Goal: Information Seeking & Learning: Learn about a topic

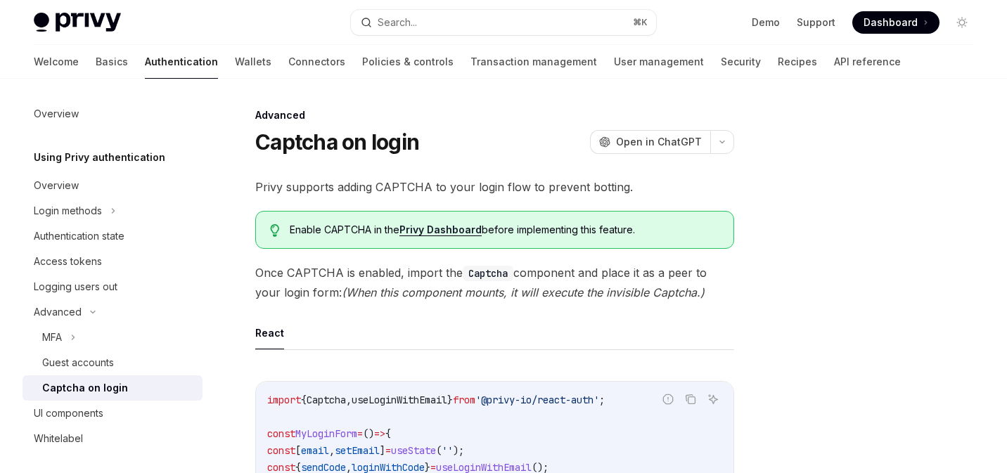
type textarea "*"
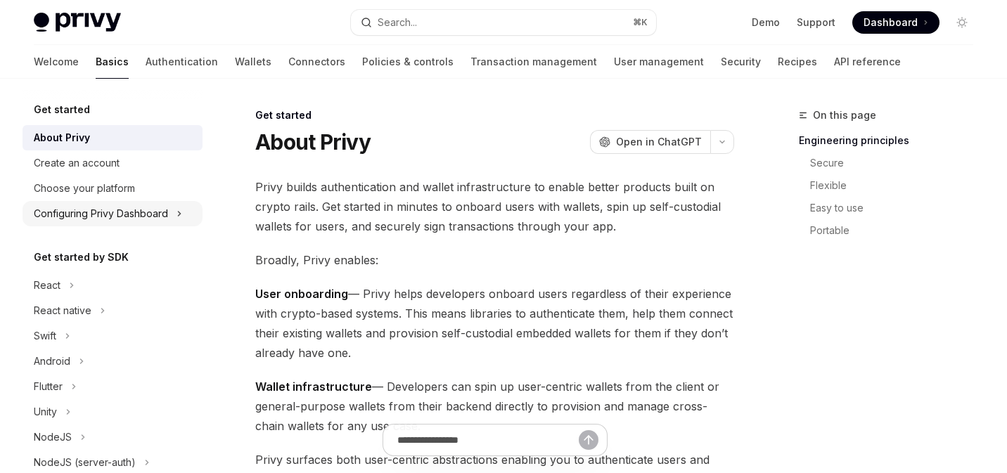
scroll to position [100, 0]
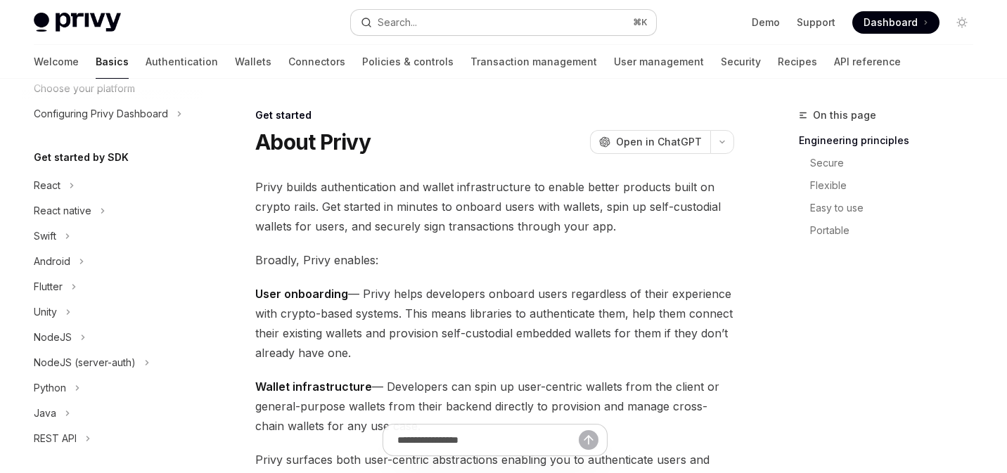
click at [452, 24] on button "Search... ⌘ K" at bounding box center [504, 22] width 306 height 25
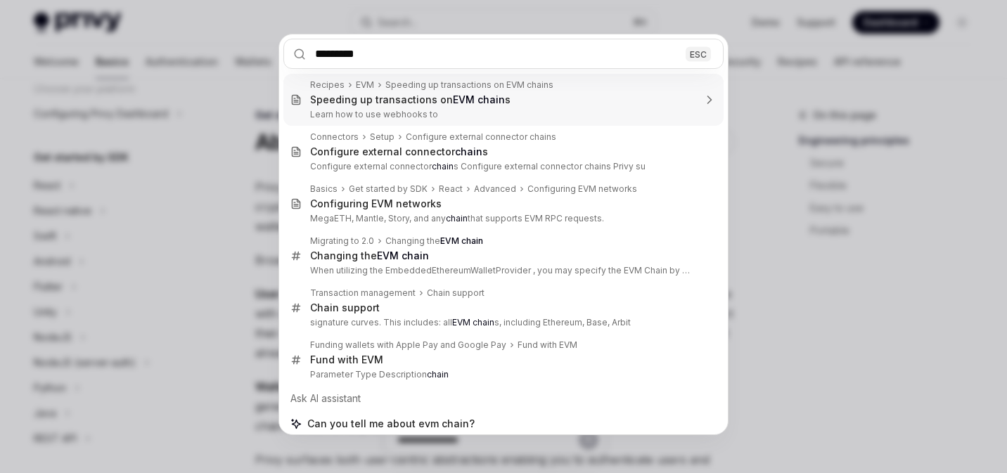
type input "**********"
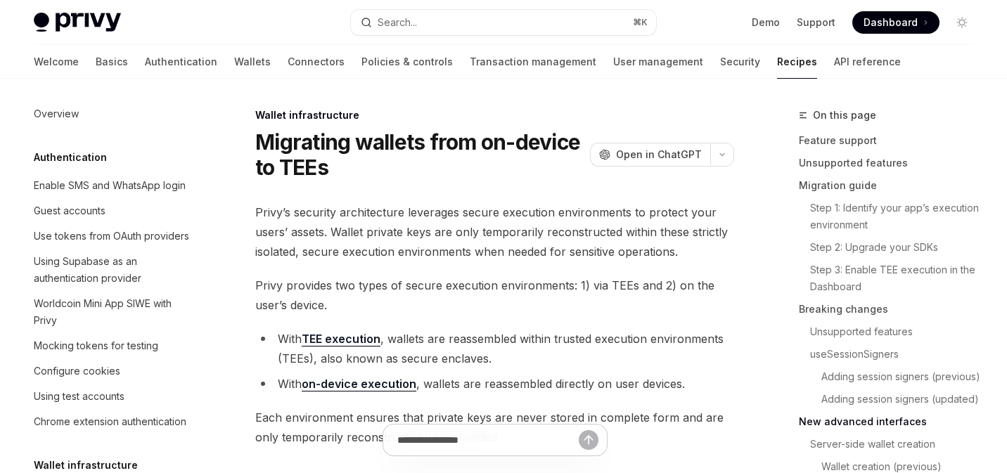
scroll to position [4703, 0]
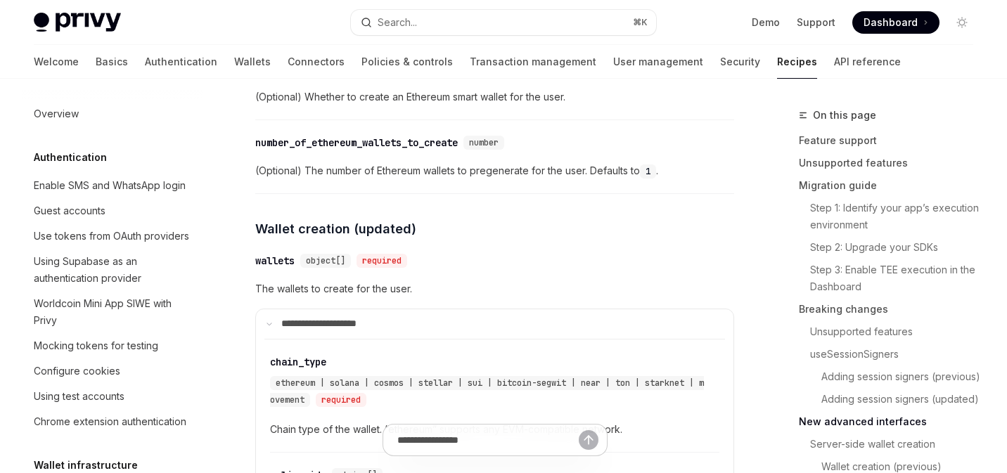
click at [433, 28] on button "Search... ⌘ K" at bounding box center [504, 22] width 306 height 25
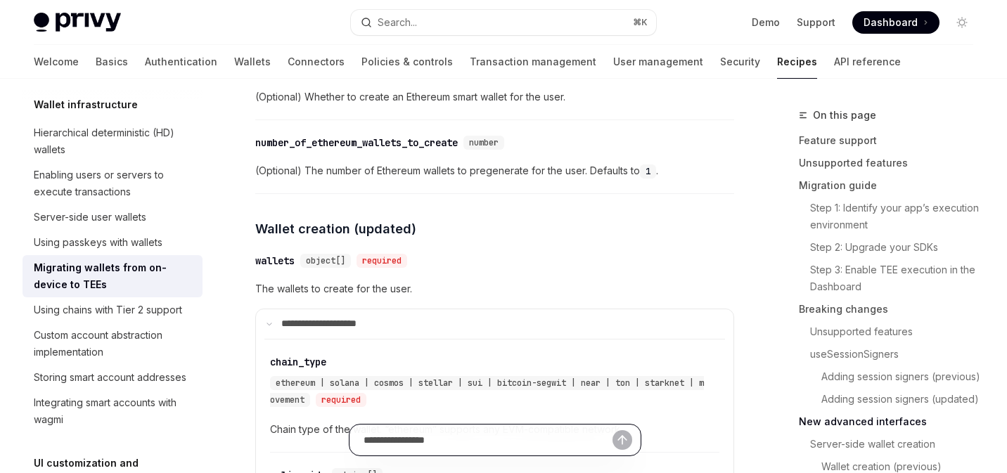
click at [492, 437] on input "Ask a question..." at bounding box center [487, 440] width 249 height 31
type input "**********"
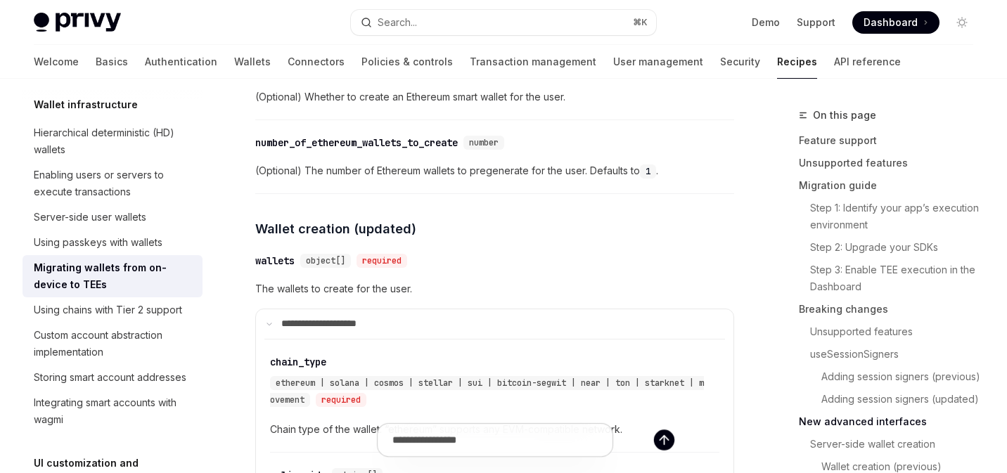
scroll to position [0, 0]
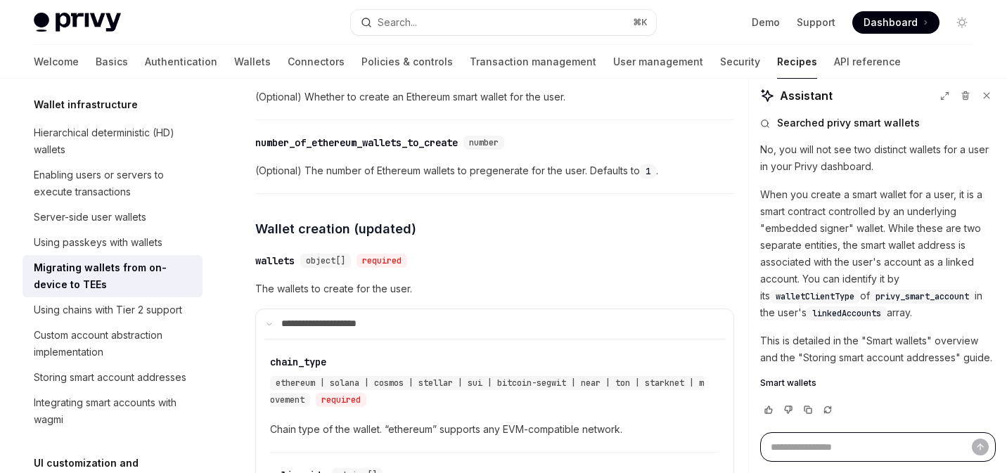
type textarea "*"
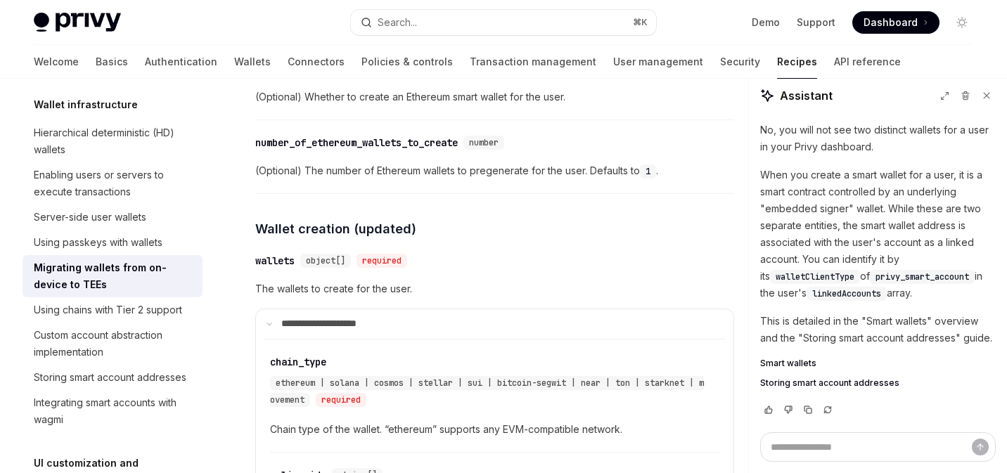
click at [792, 362] on span "Smart wallets" at bounding box center [788, 363] width 56 height 11
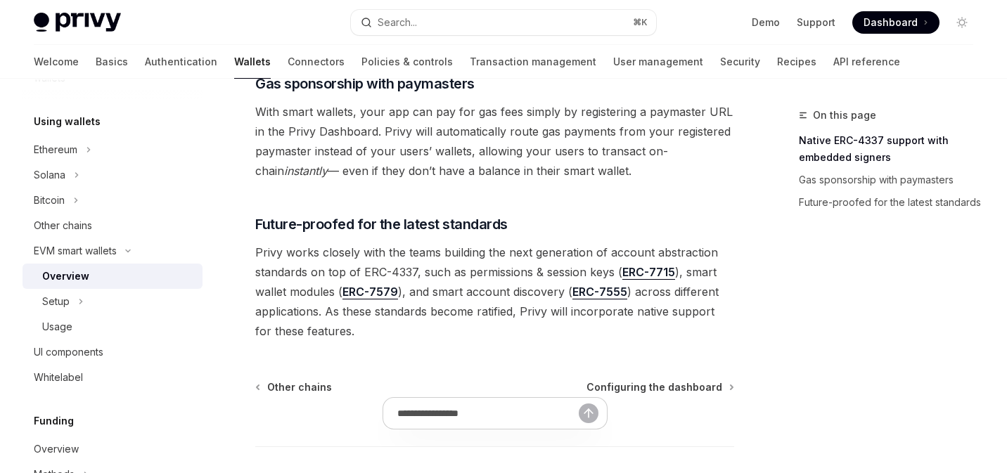
scroll to position [1156, 0]
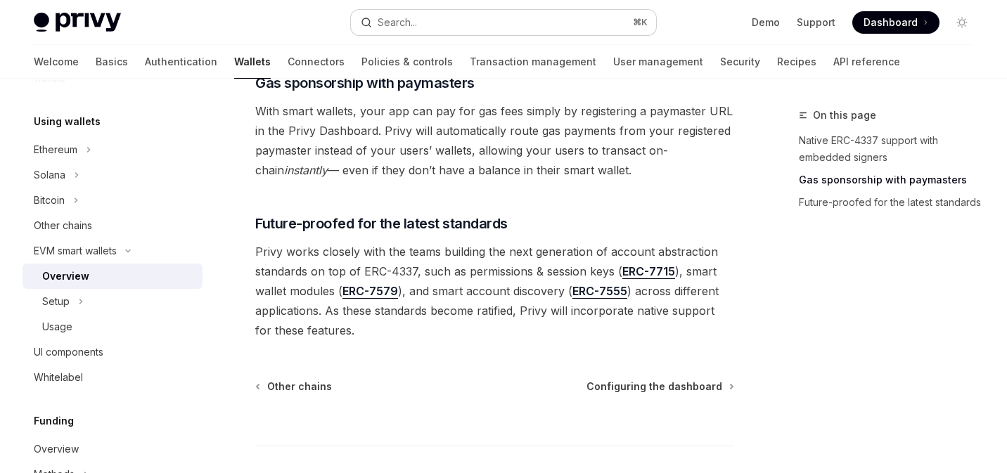
click at [413, 15] on div "Search..." at bounding box center [397, 22] width 39 height 17
type input "**********"
type textarea "*"
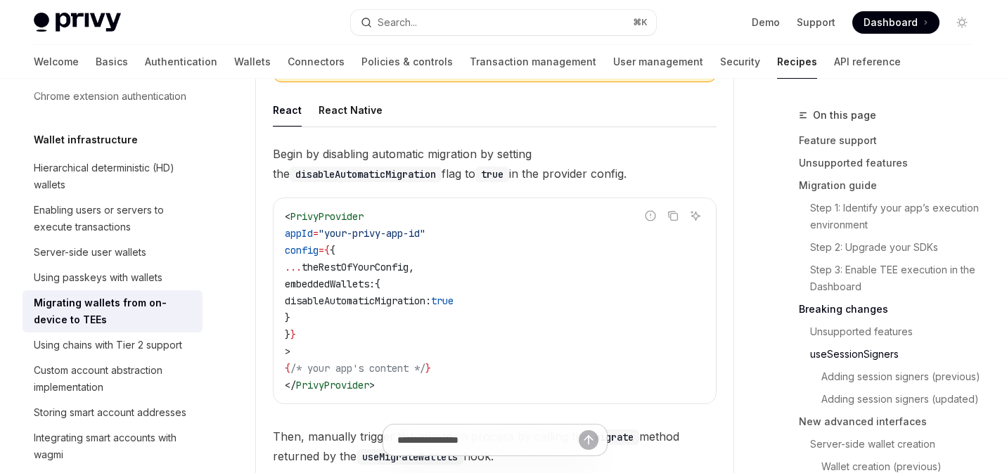
scroll to position [2129, 0]
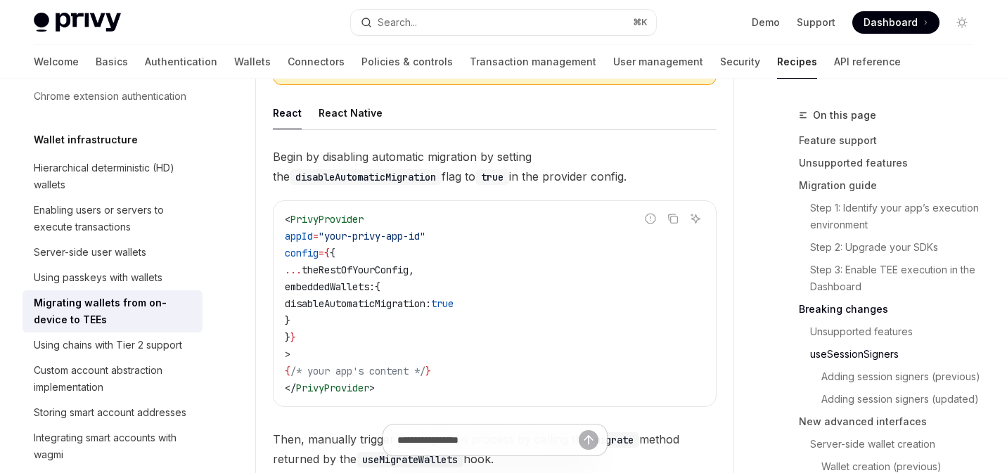
copy span "disableAutomaticMigration: true"
drag, startPoint x: 498, startPoint y: 301, endPoint x: 318, endPoint y: 304, distance: 180.0
click at [318, 304] on code "< PrivyProvider appId = "your-privy-app-id" config = { { ... theRestOfYourConfi…" at bounding box center [495, 304] width 420 height 186
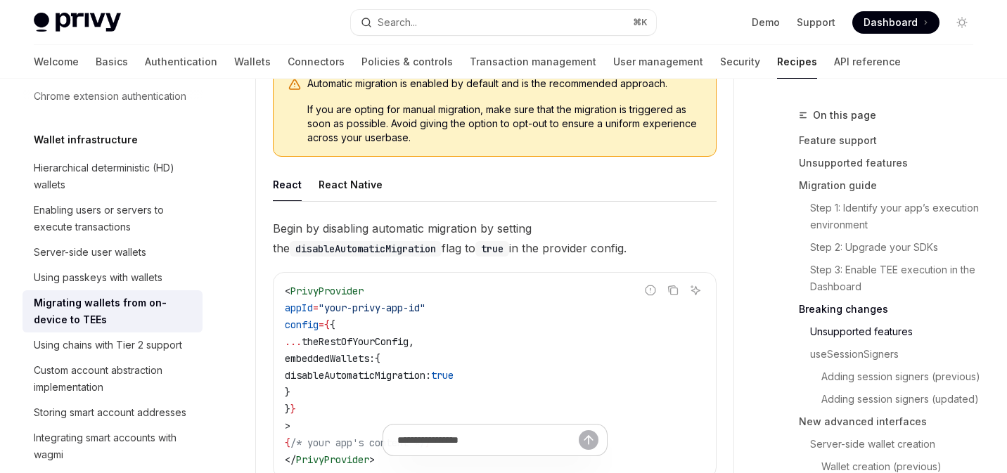
scroll to position [2101, 0]
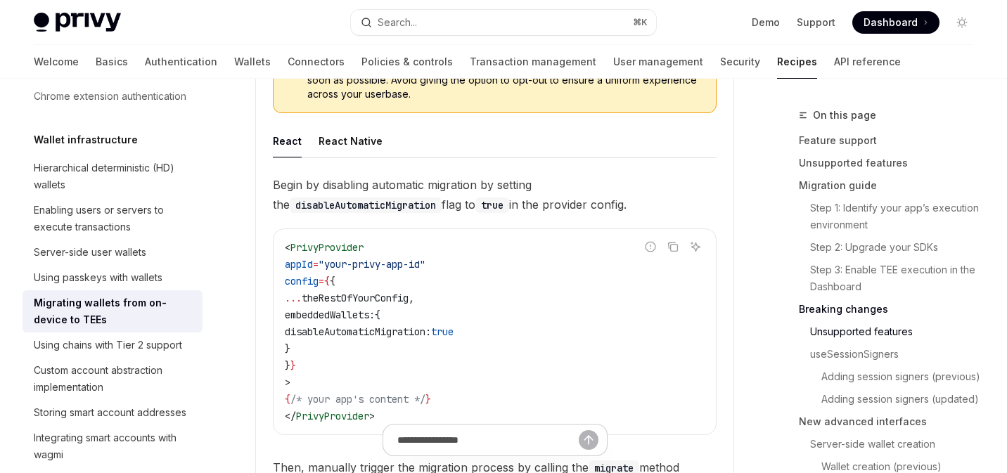
click at [375, 319] on span "embeddedWallets:" at bounding box center [330, 315] width 90 height 13
drag, startPoint x: 345, startPoint y: 354, endPoint x: 273, endPoint y: 316, distance: 81.1
click at [273, 316] on div "< PrivyProvider appId = "your-privy-app-id" config = { { ... theRestOfYourConfi…" at bounding box center [494, 331] width 442 height 205
copy code "embeddedWallets: { disableAutomaticMigration: true }"
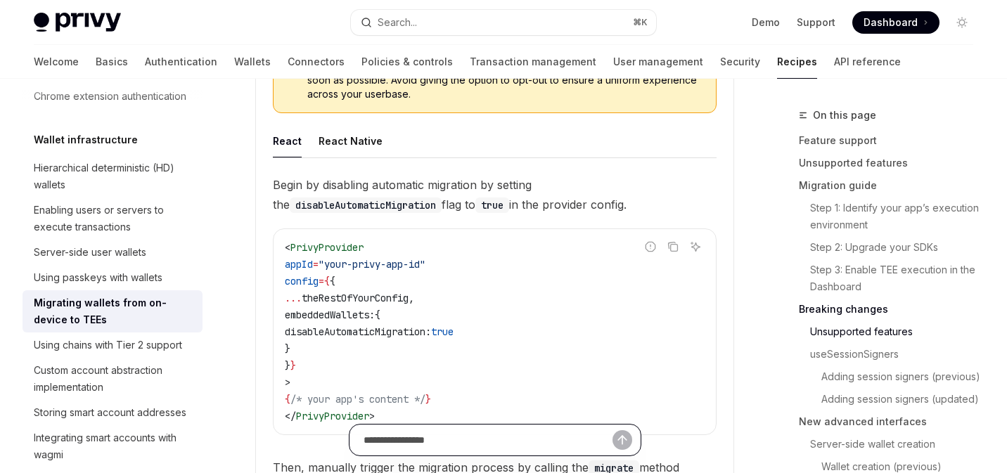
click at [454, 437] on input "Ask a question..." at bounding box center [487, 440] width 249 height 31
paste input "**********"
type input "**********"
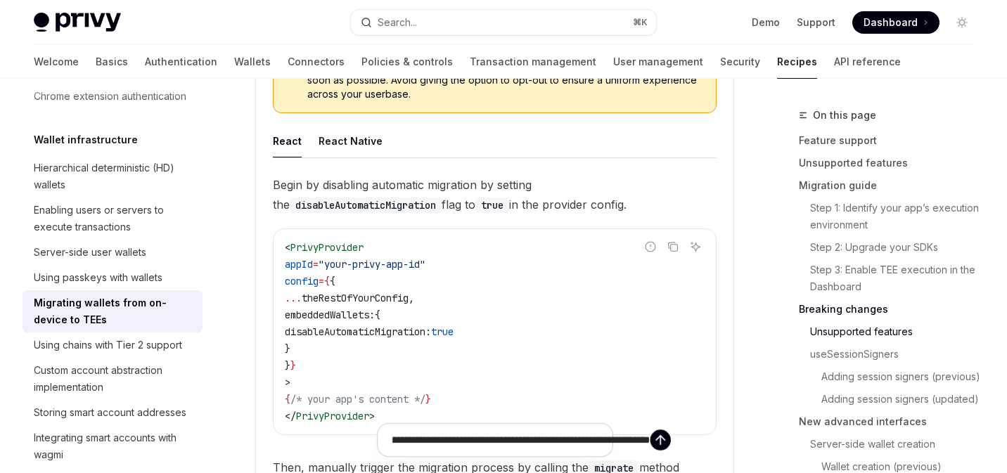
type textarea "*"
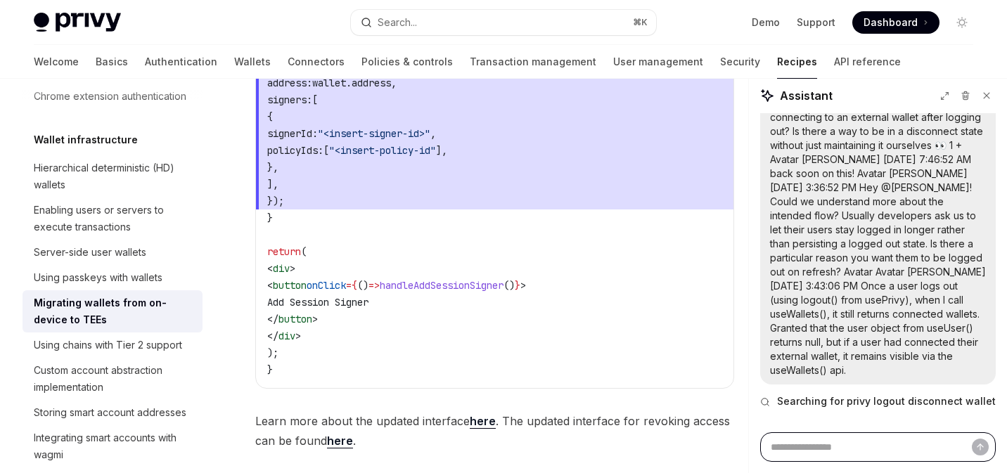
scroll to position [38, 0]
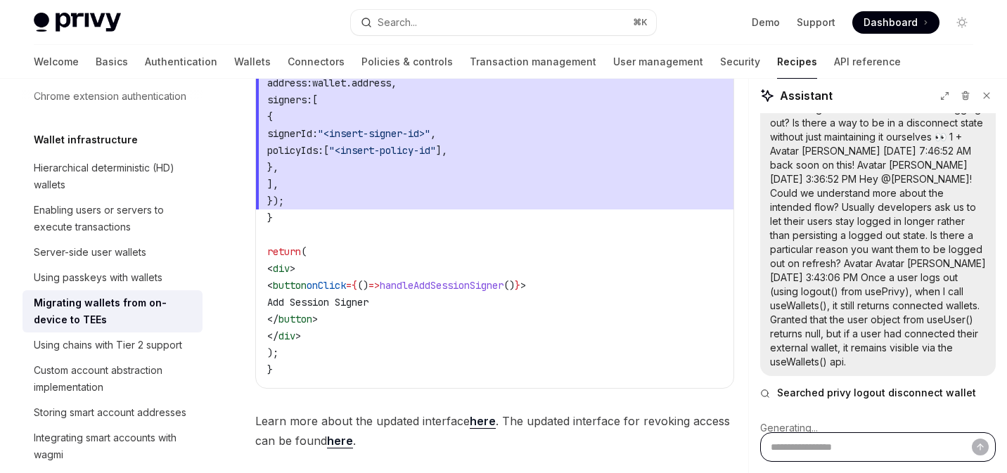
type textarea "*"
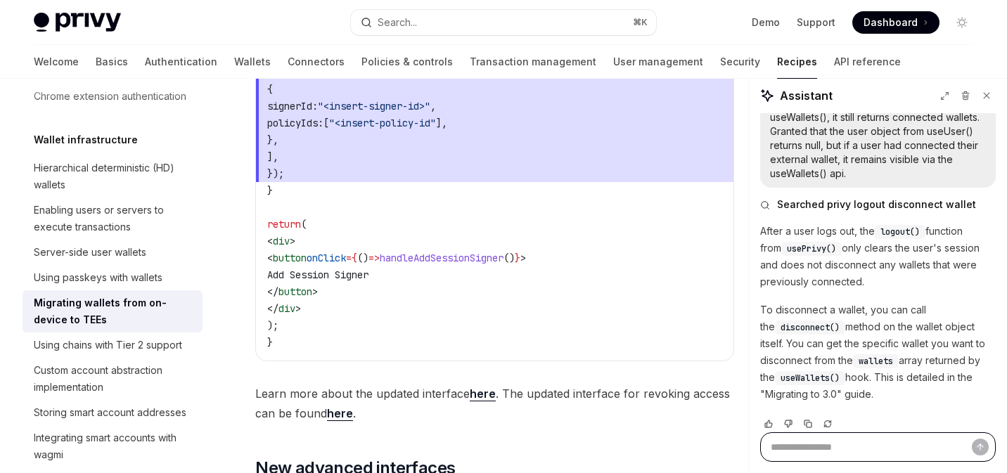
scroll to position [3921, 0]
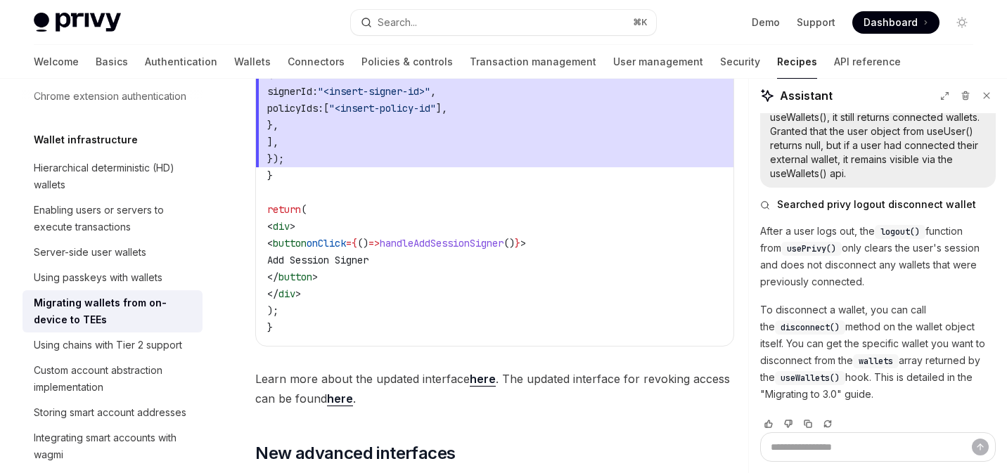
click at [794, 322] on span "disconnect()" at bounding box center [809, 327] width 59 height 11
click at [827, 321] on code "disconnect()" at bounding box center [810, 328] width 70 height 14
drag, startPoint x: 825, startPoint y: 314, endPoint x: 759, endPoint y: 312, distance: 66.8
click at [759, 312] on div "Hi, is there a way to prevent privy from auto-connecting to an external wallet …" at bounding box center [878, 272] width 258 height 319
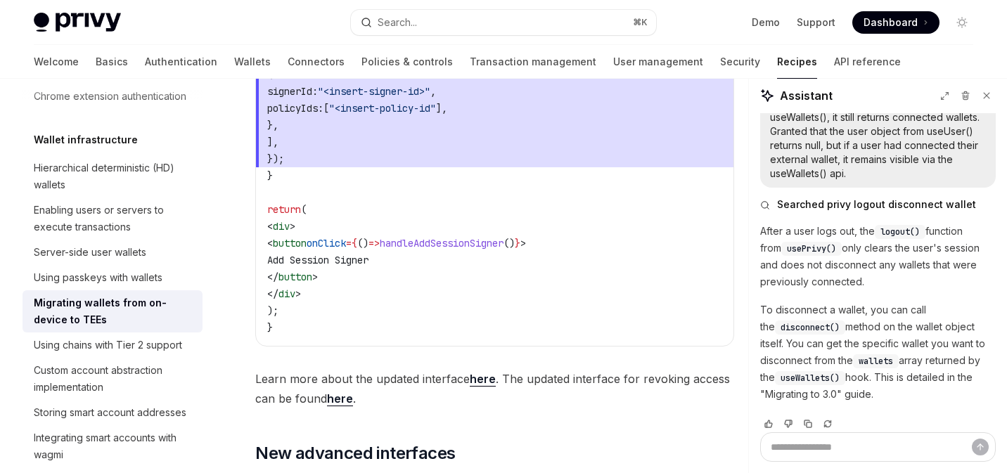
click at [812, 321] on p "To disconnect a wallet, you can call the disconnect() method on the wallet obje…" at bounding box center [878, 352] width 236 height 101
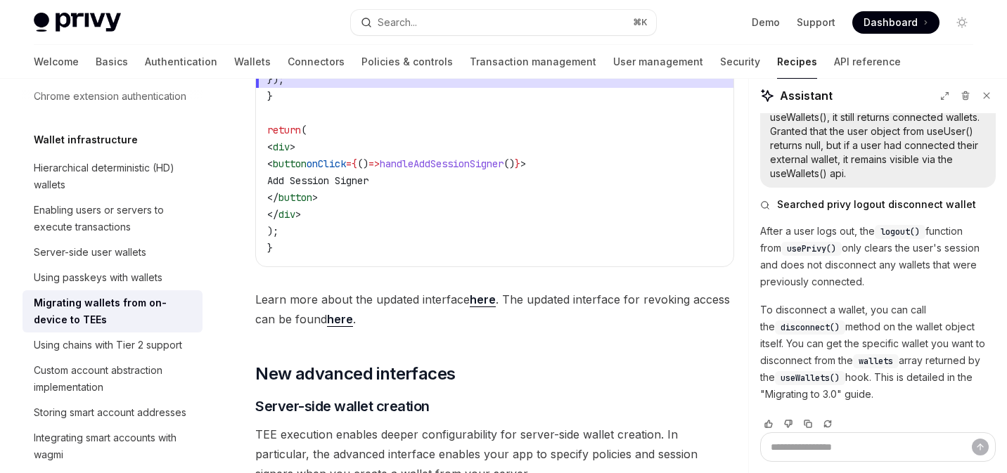
scroll to position [4001, 0]
drag, startPoint x: 821, startPoint y: 317, endPoint x: 761, endPoint y: 315, distance: 59.8
click at [775, 321] on code "disconnect()" at bounding box center [810, 328] width 70 height 14
copy span "disconnect("
click at [463, 33] on button "Search... ⌘ K" at bounding box center [504, 22] width 306 height 25
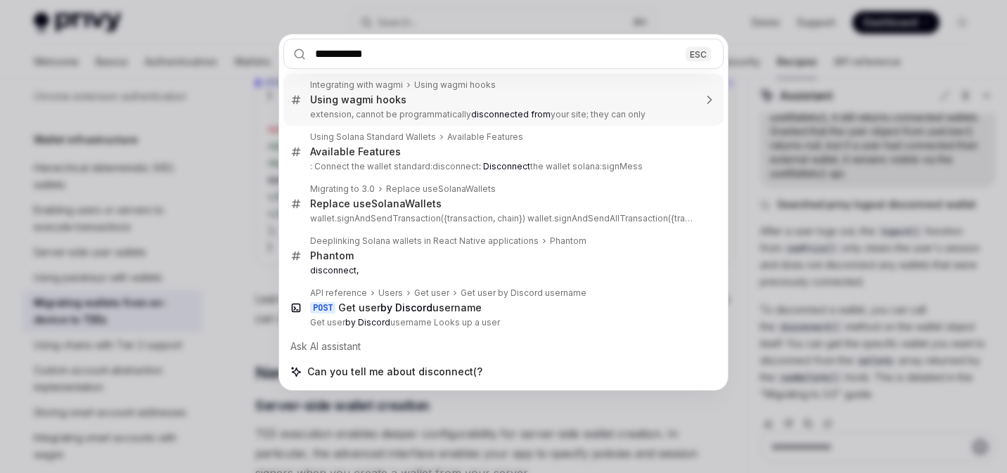
type input "**********"
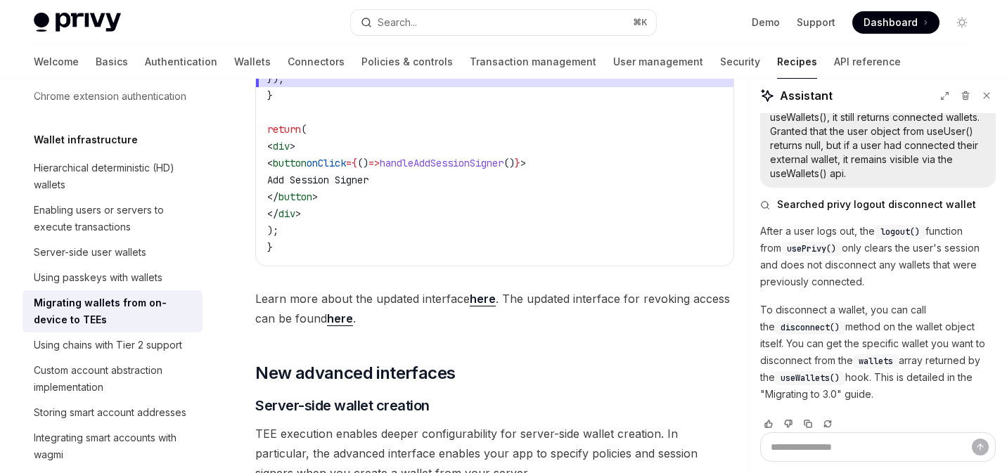
type textarea "*"
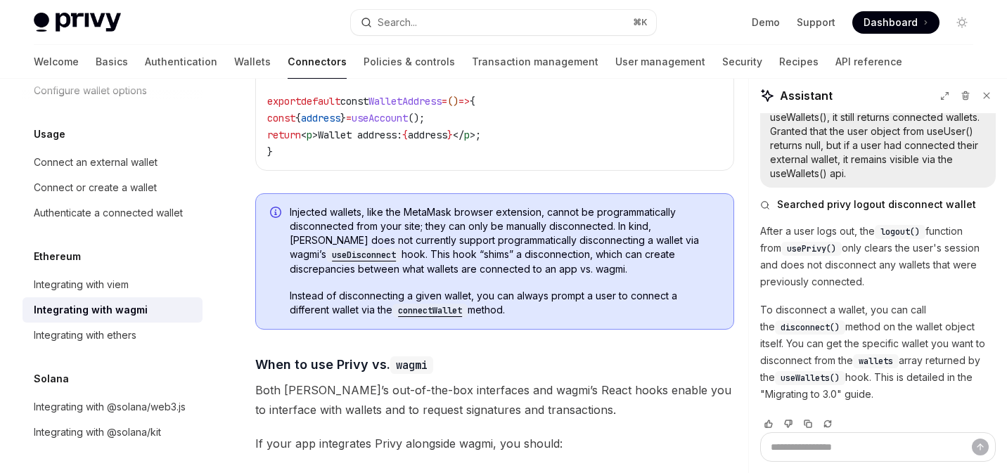
scroll to position [3357, 0]
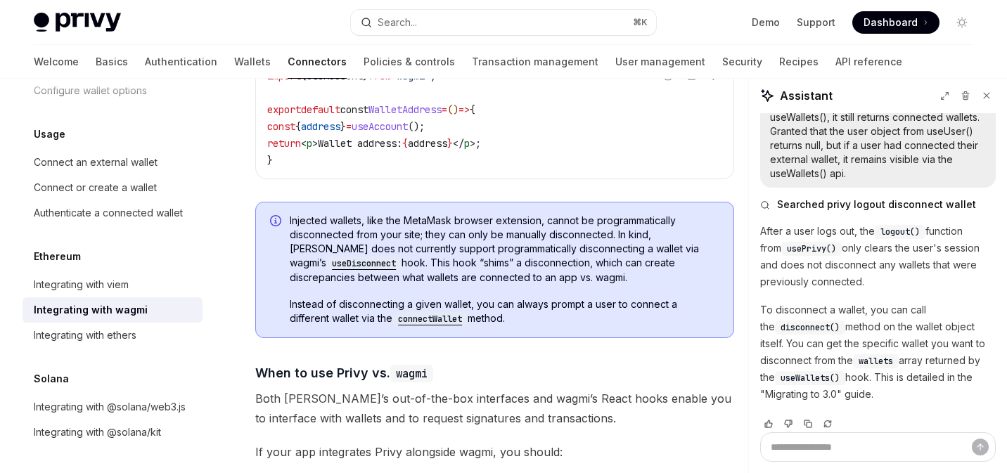
copy div "Injected wallets, like the MetaMask browser extension, cannot be programmatical…"
drag, startPoint x: 532, startPoint y: 241, endPoint x: 276, endPoint y: 230, distance: 256.2
click at [276, 230] on div "Injected wallets, like the MetaMask browser extension, cannot be programmatical…" at bounding box center [494, 270] width 479 height 136
click at [405, 35] on div "Privy Docs home page Search... ⌘ K Demo Support Dashboard Dashboard Search..." at bounding box center [503, 22] width 939 height 45
click at [403, 22] on div "Search..." at bounding box center [397, 22] width 39 height 17
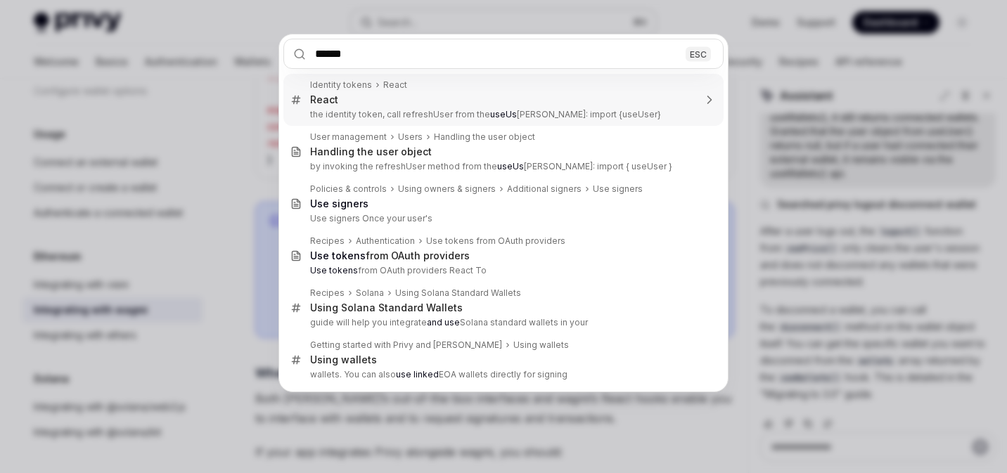
type input "*******"
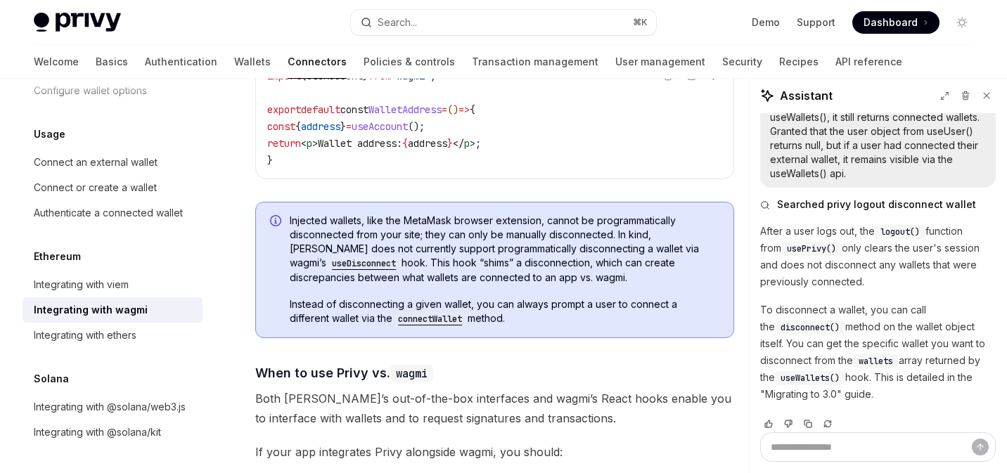
type textarea "*"
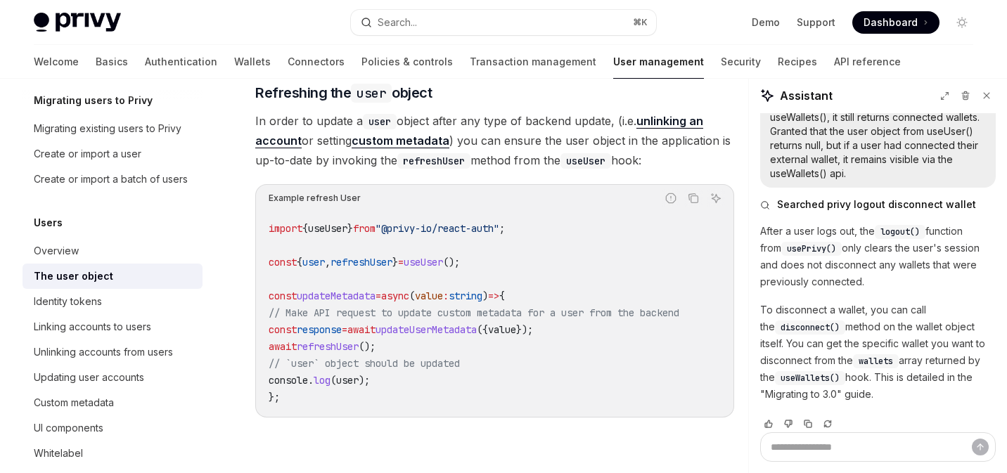
scroll to position [1893, 0]
click at [435, 19] on button "Search... ⌘ K" at bounding box center [504, 22] width 306 height 25
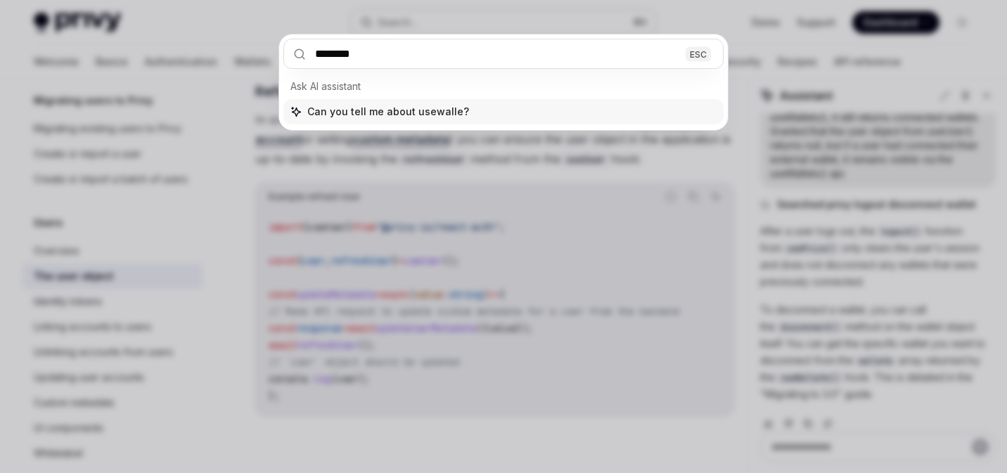
type input "*********"
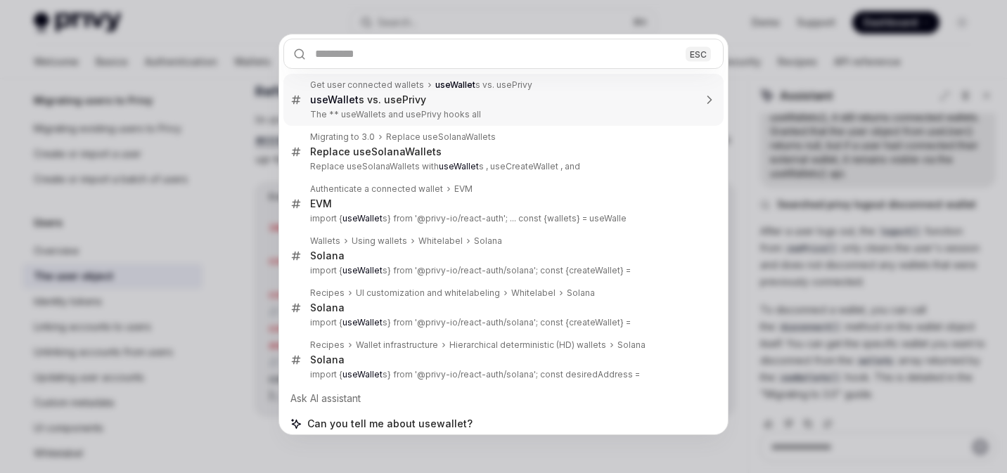
type textarea "*"
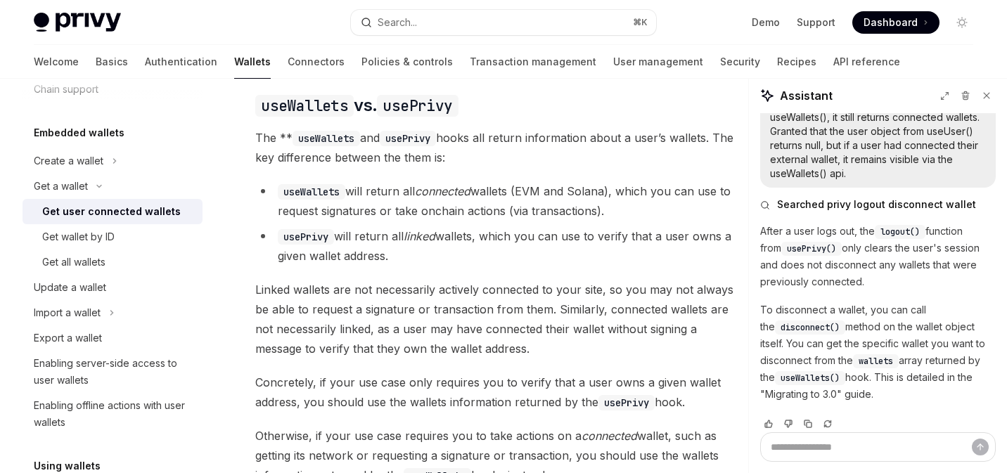
scroll to position [1185, 0]
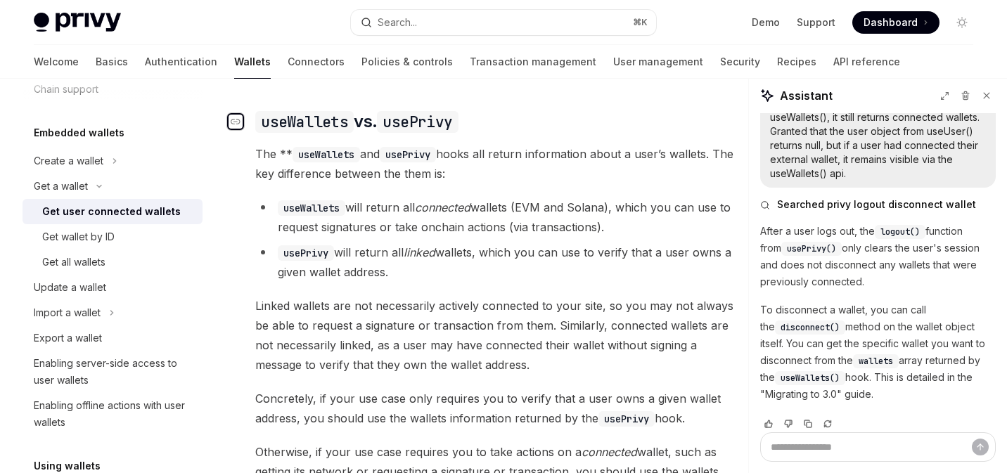
click at [243, 124] on div "Navigate to header" at bounding box center [235, 121] width 17 height 17
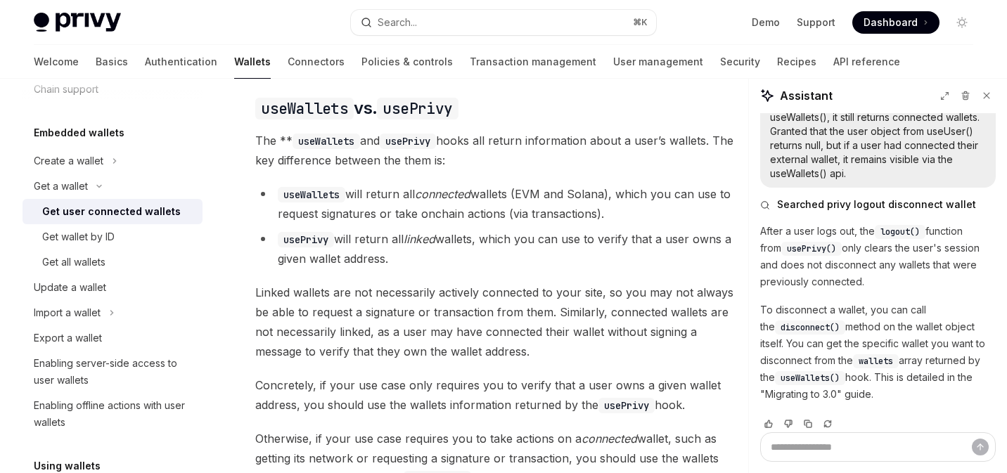
scroll to position [1188, 0]
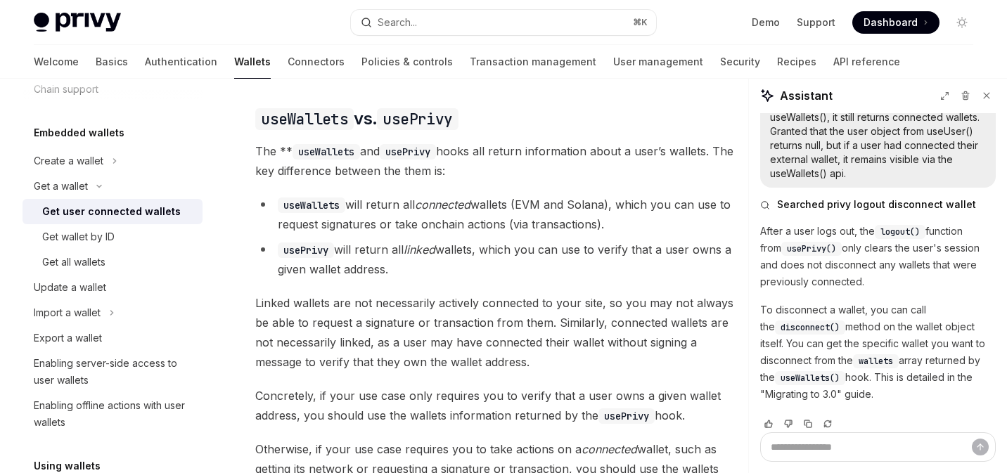
copy div "lorEmipsum do. sitAmetc Adi ** eliTseddoe tem incIdidu utlab etd magnaa enimadm…"
drag, startPoint x: 580, startPoint y: 400, endPoint x: 247, endPoint y: 101, distance: 447.1
click at [425, 15] on button "Search... ⌘ K" at bounding box center [504, 22] width 306 height 25
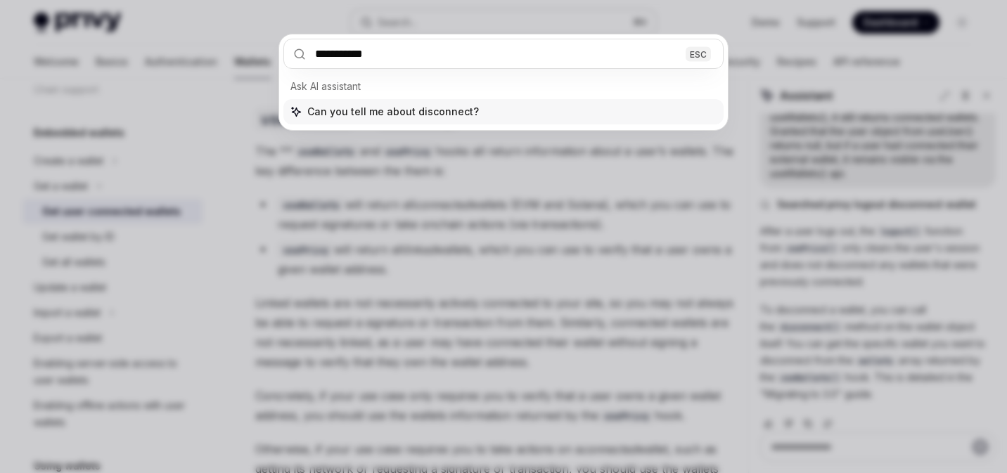
type input "**********"
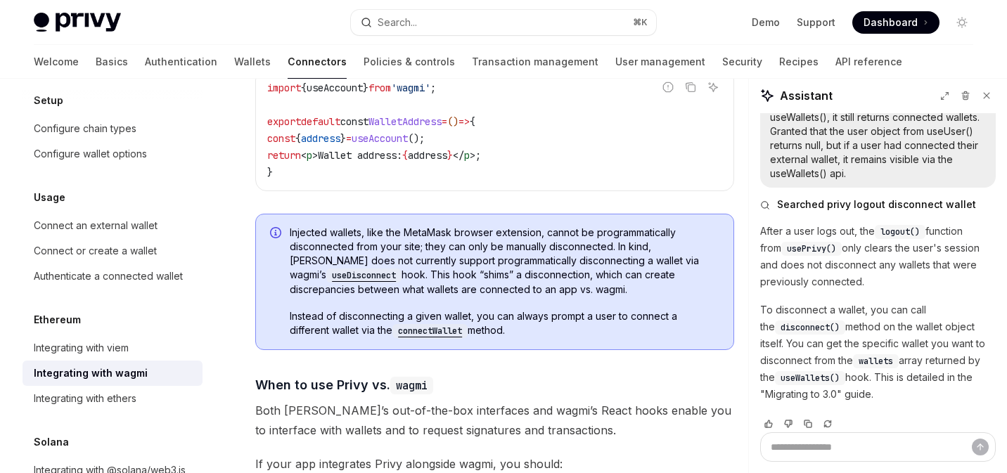
scroll to position [3401, 0]
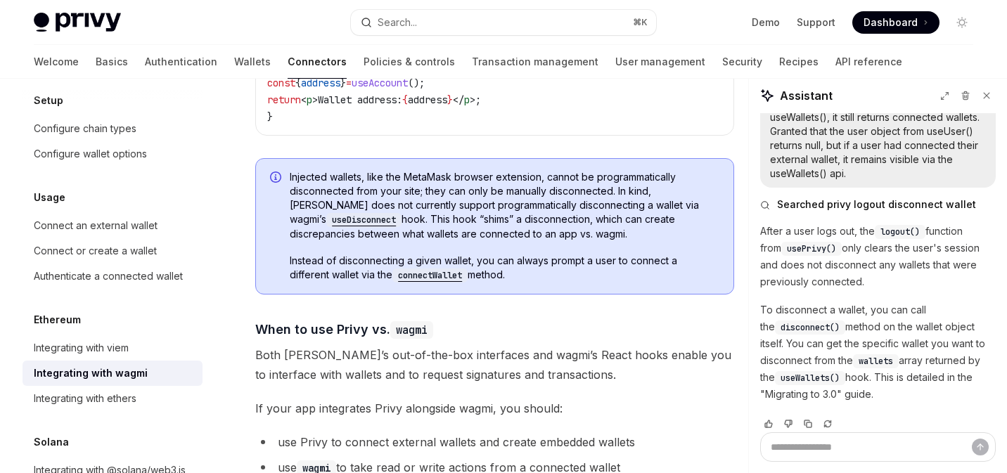
copy div "Injected wallets, like the MetaMask browser extension, cannot be programmatical…"
drag, startPoint x: 476, startPoint y: 281, endPoint x: 278, endPoint y: 186, distance: 219.2
click at [278, 186] on div "Injected wallets, like the MetaMask browser extension, cannot be programmatical…" at bounding box center [494, 226] width 479 height 136
type textarea "*"
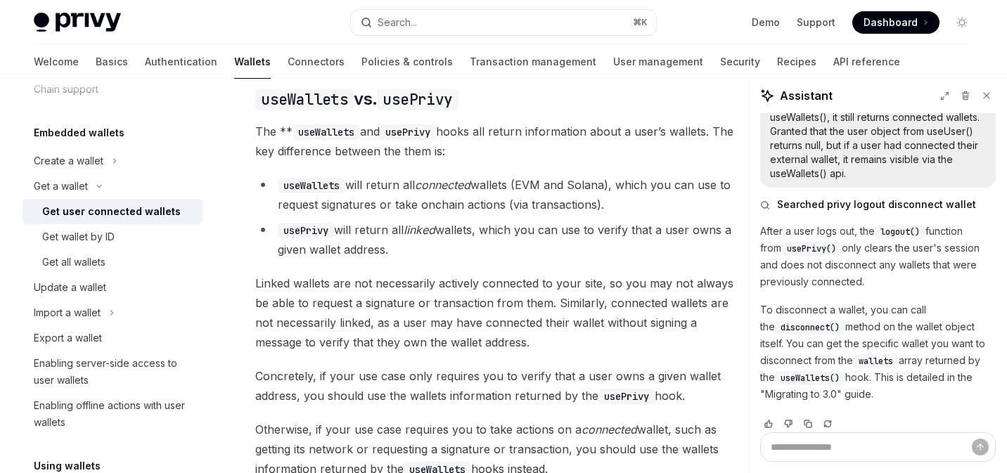
scroll to position [1194, 0]
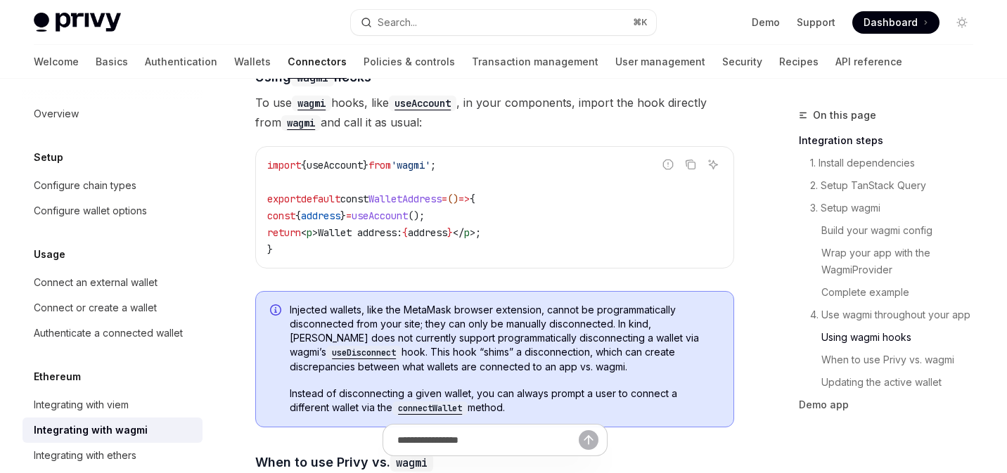
scroll to position [3272, 0]
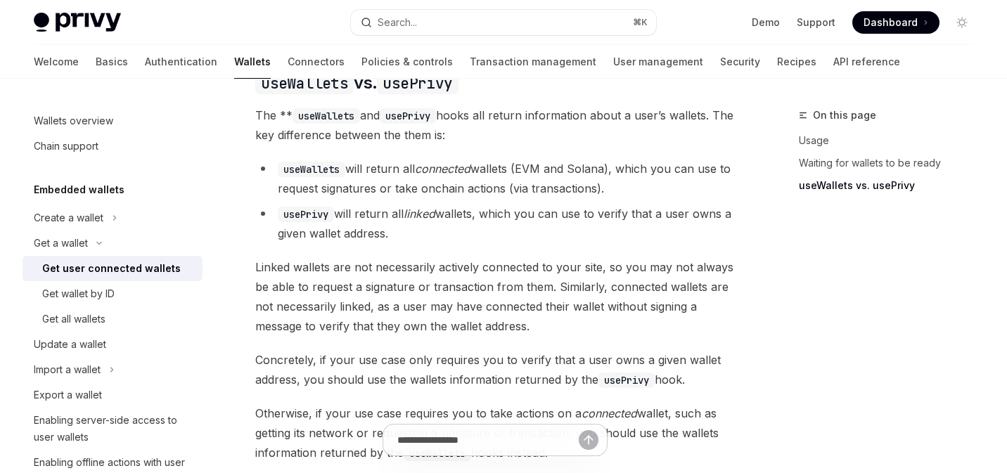
scroll to position [1230, 0]
